Goal: Task Accomplishment & Management: Complete application form

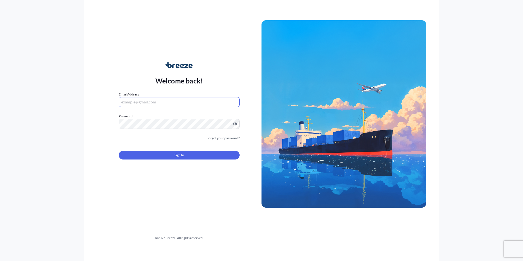
click at [164, 103] on input "Email Address" at bounding box center [179, 102] width 121 height 10
type input "[PERSON_NAME][EMAIL_ADDRESS][DOMAIN_NAME]"
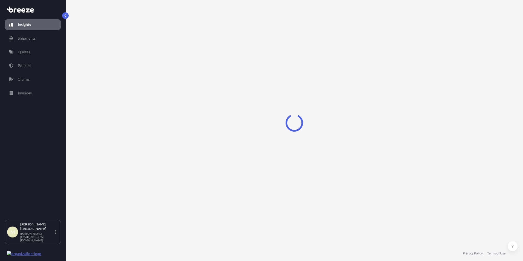
select select "2025"
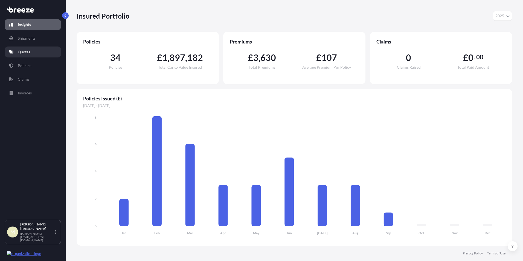
click at [29, 51] on p "Quotes" at bounding box center [24, 51] width 12 height 5
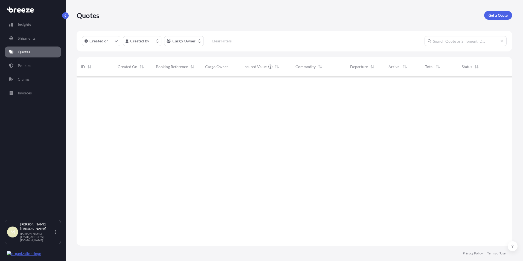
scroll to position [168, 431]
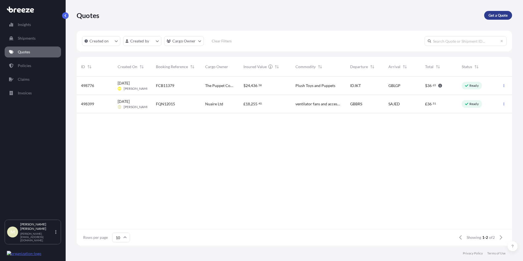
click at [499, 15] on p "Get a Quote" at bounding box center [497, 15] width 19 height 5
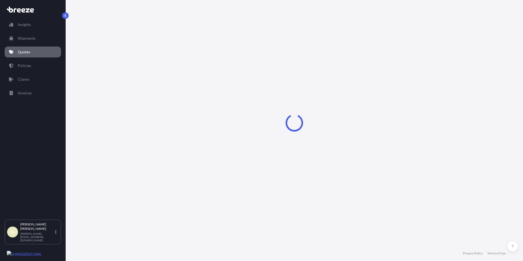
select select "Sea"
select select "1"
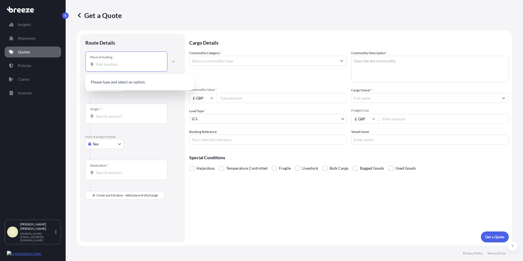
click at [120, 66] on input "Place of loading" at bounding box center [128, 64] width 65 height 5
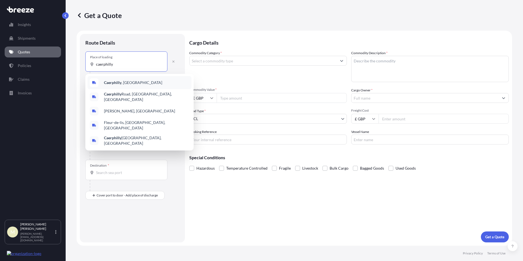
click at [124, 84] on span "Caerphilly , [GEOGRAPHIC_DATA]" at bounding box center [133, 82] width 58 height 5
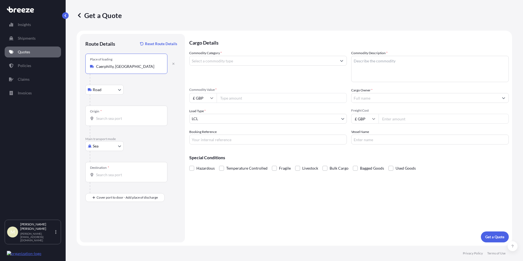
type input "Caerphilly, [GEOGRAPHIC_DATA]"
click at [114, 121] on input "Origin *" at bounding box center [128, 118] width 65 height 5
type input "GBBRS - [GEOGRAPHIC_DATA], [GEOGRAPHIC_DATA]"
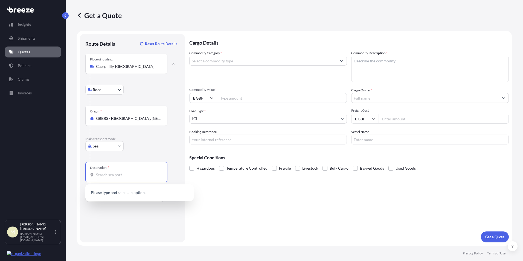
click at [118, 172] on input "Destination *" at bounding box center [128, 174] width 65 height 5
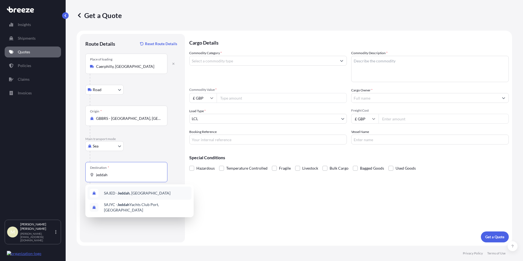
click at [136, 196] on div "SAJED - [GEOGRAPHIC_DATA] , [GEOGRAPHIC_DATA]" at bounding box center [140, 193] width 104 height 13
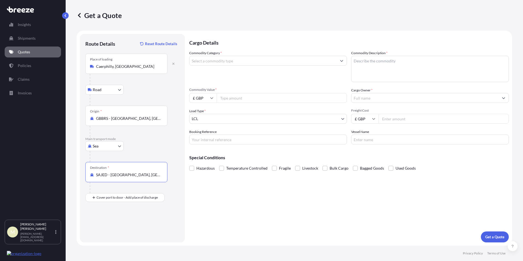
type input "SAJED - [GEOGRAPHIC_DATA], [GEOGRAPHIC_DATA]"
click at [236, 62] on input "Commodity Category *" at bounding box center [263, 61] width 147 height 10
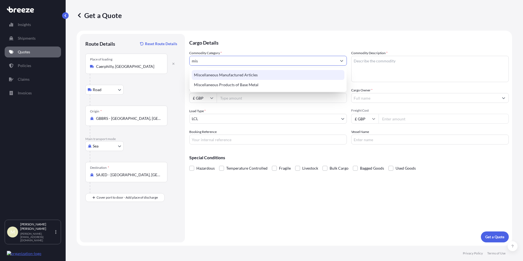
click at [241, 75] on div "Miscellaneous Manufactured Articles" at bounding box center [268, 75] width 153 height 10
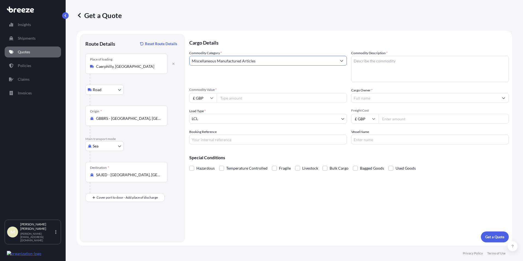
type input "Miscellaneous Manufactured Articles"
click at [391, 66] on textarea "Commodity Description *" at bounding box center [430, 69] width 158 height 26
type textarea "ventilator fans and accessories"
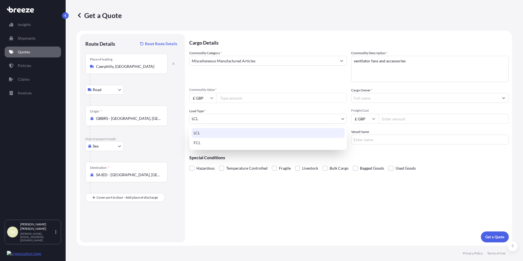
click at [206, 118] on body "Insights Shipments Quotes Policies Claims Invoices M [PERSON_NAME] [PERSON_NAME…" at bounding box center [261, 130] width 523 height 261
click at [209, 141] on div "FCL" at bounding box center [267, 143] width 153 height 10
select select "2"
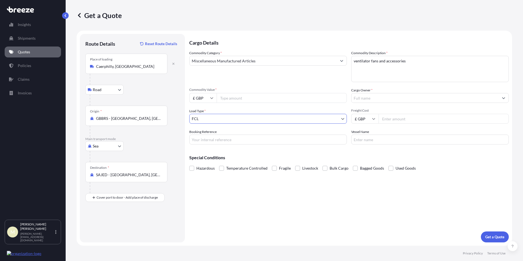
click at [243, 100] on input "Commodity Value *" at bounding box center [282, 98] width 130 height 10
type input "40748.06"
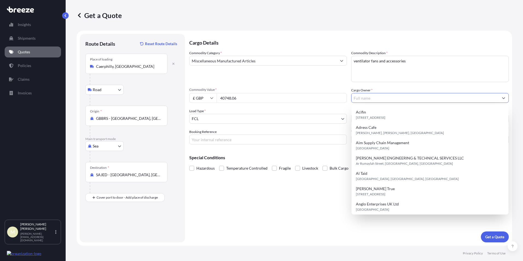
click at [371, 98] on input "Cargo Owner *" at bounding box center [424, 98] width 147 height 10
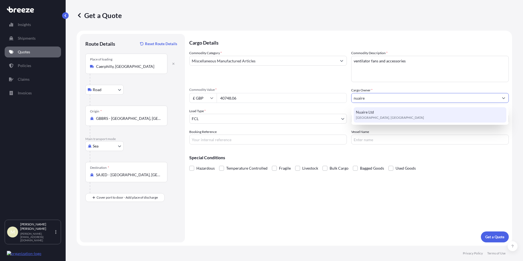
click at [395, 119] on span "[GEOGRAPHIC_DATA], [GEOGRAPHIC_DATA]" at bounding box center [390, 117] width 68 height 5
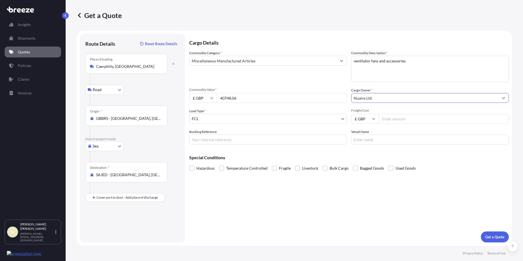
type input "Nuaire Ltd"
click at [403, 118] on input "Freight Cost" at bounding box center [444, 119] width 130 height 10
type input "3150"
click at [241, 139] on input "Booking Reference" at bounding box center [268, 140] width 158 height 10
type input "f"
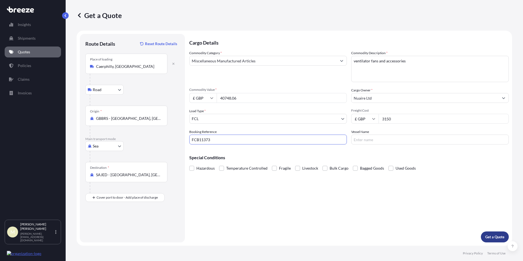
type input "FCB11373"
click at [490, 236] on p "Get a Quote" at bounding box center [494, 236] width 19 height 5
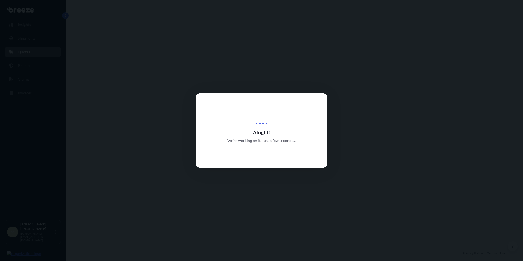
select select "Road"
select select "Sea"
select select "2"
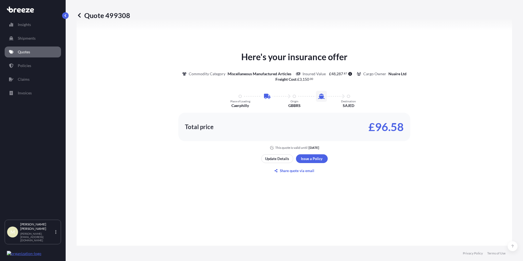
scroll to position [269, 0]
